Goal: Check status: Check status

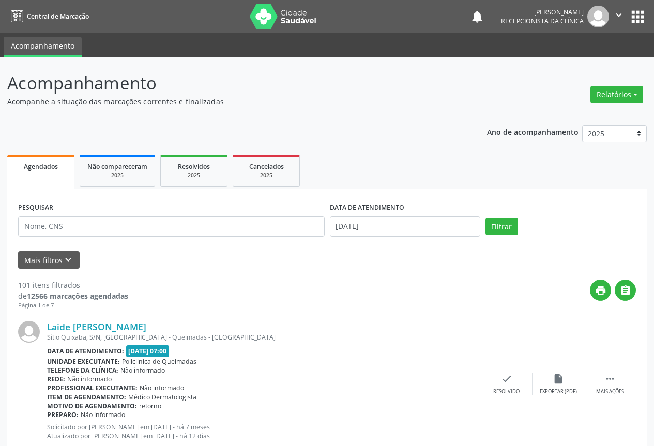
select select "7"
click at [361, 230] on body "Central de Marcação notifications [PERSON_NAME] Recepcionista da clínica  Conf…" at bounding box center [327, 223] width 654 height 446
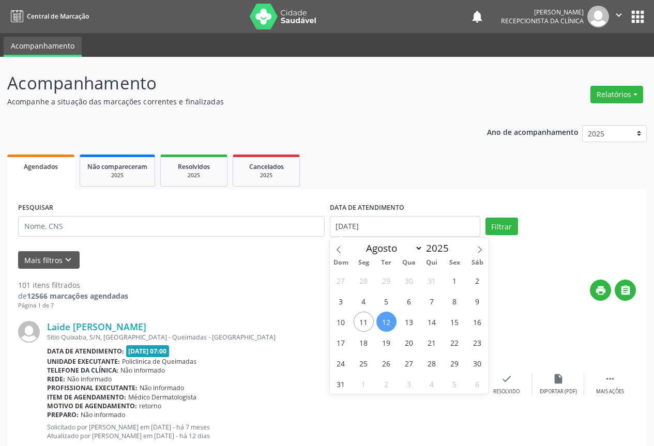
click at [391, 327] on span "12" at bounding box center [387, 322] width 20 height 20
type input "[DATE]"
click at [391, 327] on span "12" at bounding box center [387, 322] width 20 height 20
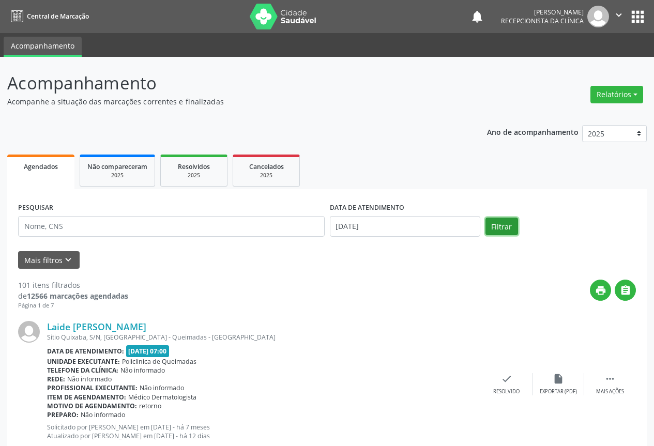
click at [509, 231] on button "Filtrar" at bounding box center [502, 227] width 33 height 18
click at [625, 288] on icon "" at bounding box center [625, 290] width 11 height 11
click at [410, 233] on input "[DATE]" at bounding box center [405, 226] width 151 height 21
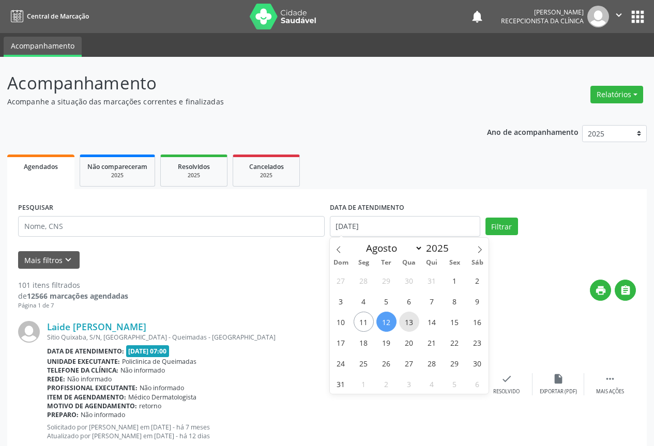
click at [412, 320] on span "13" at bounding box center [409, 322] width 20 height 20
type input "[DATE]"
click at [412, 321] on span "13" at bounding box center [409, 322] width 20 height 20
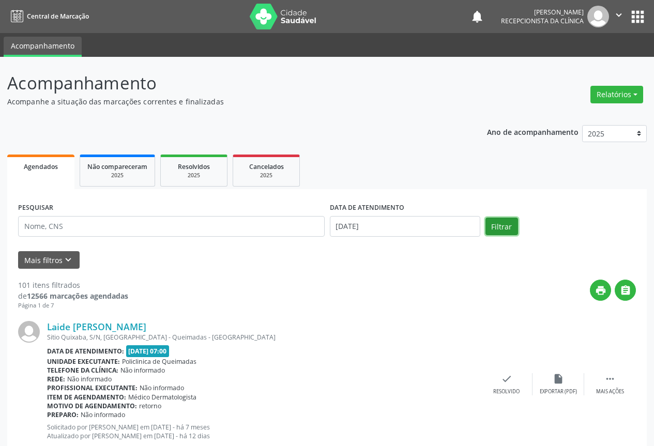
click at [501, 232] on button "Filtrar" at bounding box center [502, 227] width 33 height 18
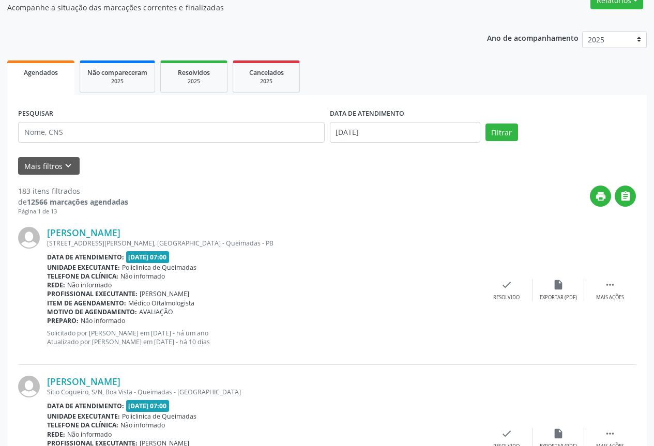
scroll to position [155, 0]
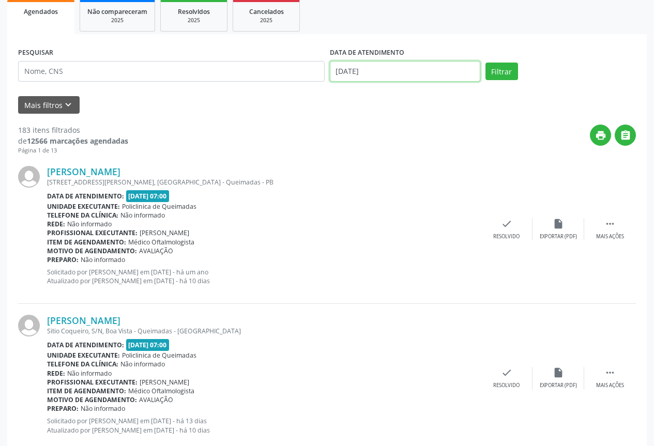
click at [378, 62] on input "[DATE]" at bounding box center [405, 71] width 151 height 21
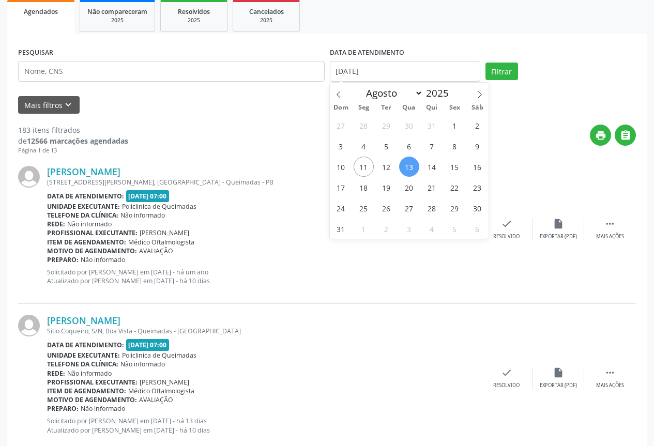
click at [407, 170] on span "13" at bounding box center [409, 167] width 20 height 20
type input "[DATE]"
click at [407, 170] on span "13" at bounding box center [409, 167] width 20 height 20
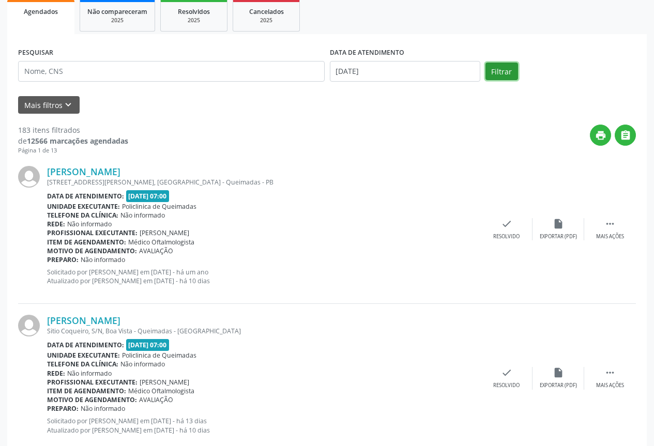
click at [512, 66] on button "Filtrar" at bounding box center [502, 72] width 33 height 18
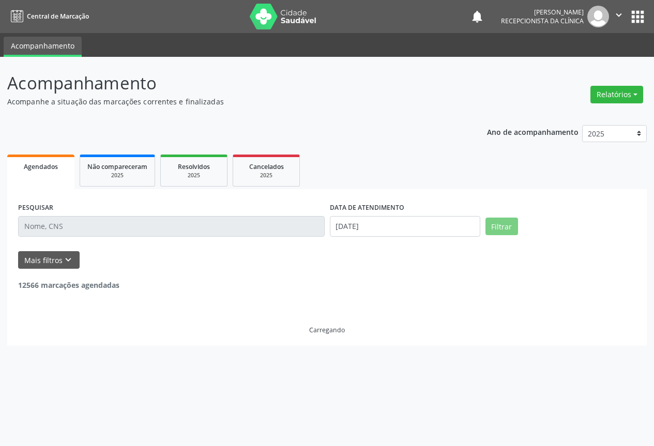
scroll to position [0, 0]
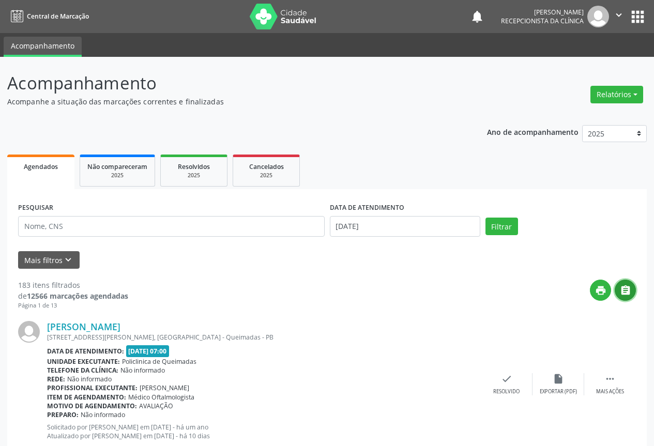
click at [629, 292] on icon "" at bounding box center [625, 290] width 11 height 11
